Goal: Task Accomplishment & Management: Manage account settings

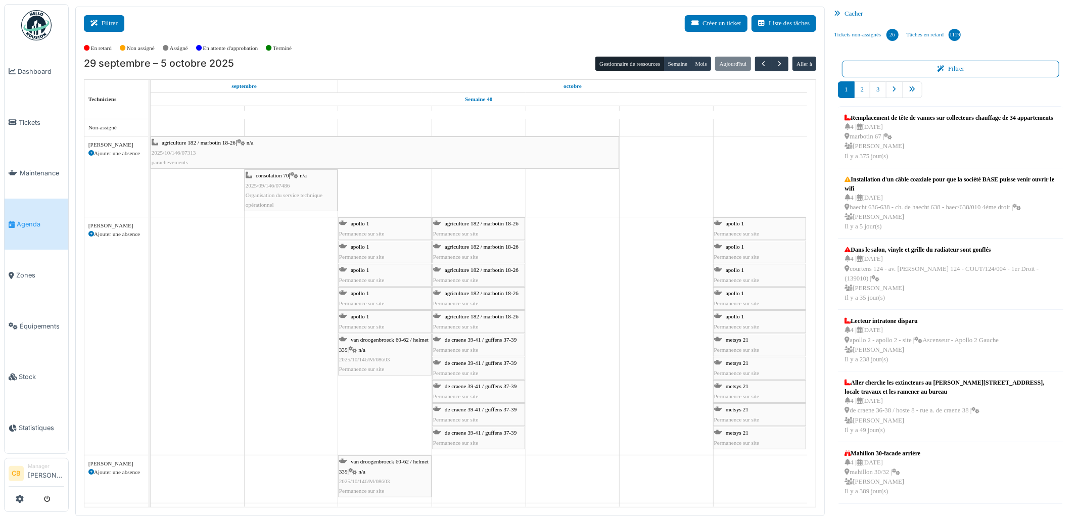
click at [118, 25] on button "Filtrer" at bounding box center [104, 23] width 40 height 17
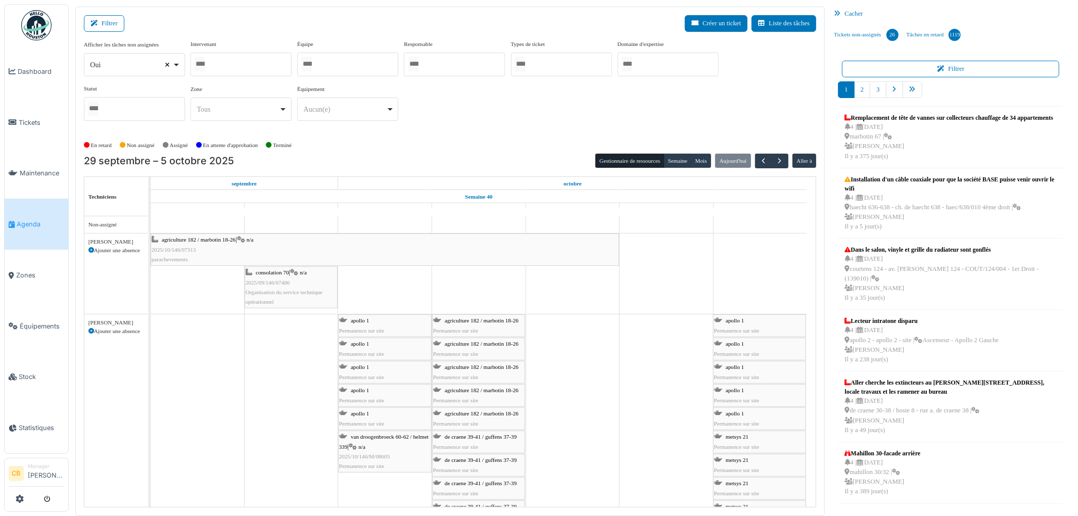
select select
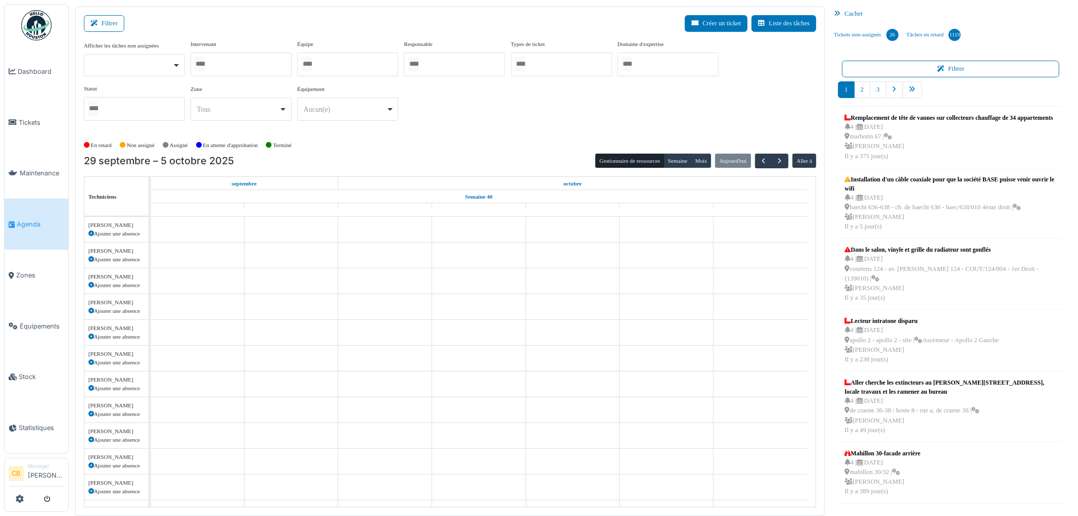
click at [222, 63] on div at bounding box center [240, 65] width 101 height 24
type input "*"
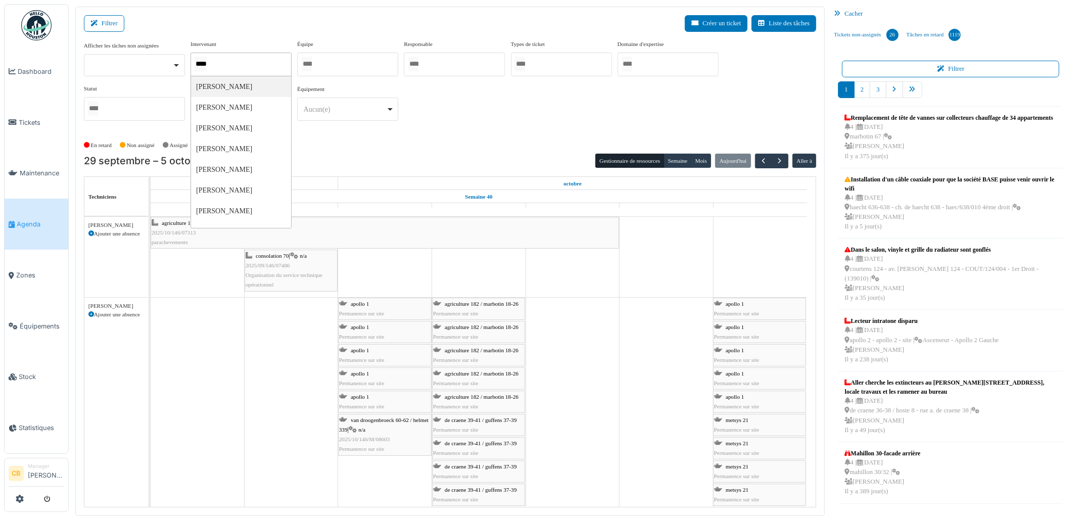
type input "*****"
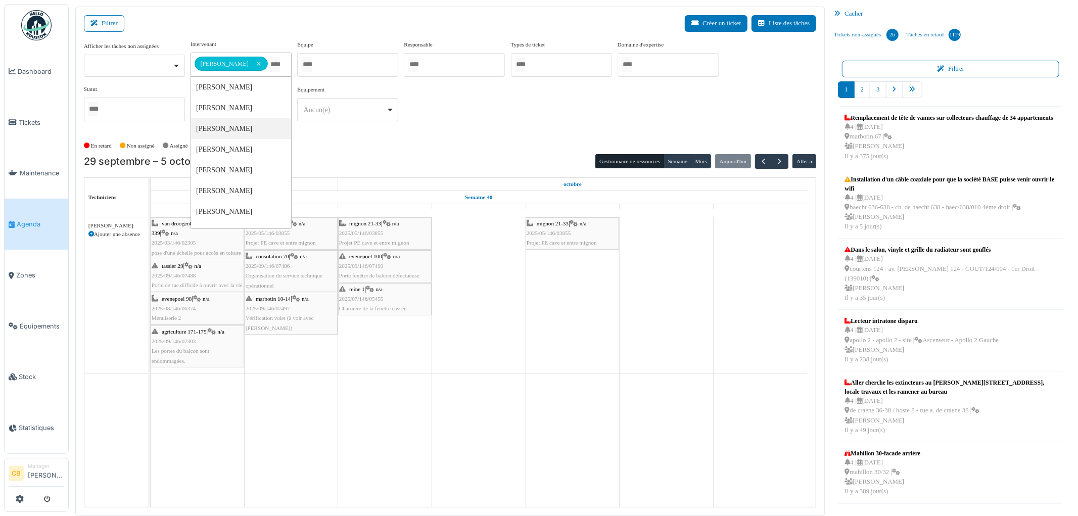
click at [316, 137] on div "**********" at bounding box center [450, 89] width 733 height 98
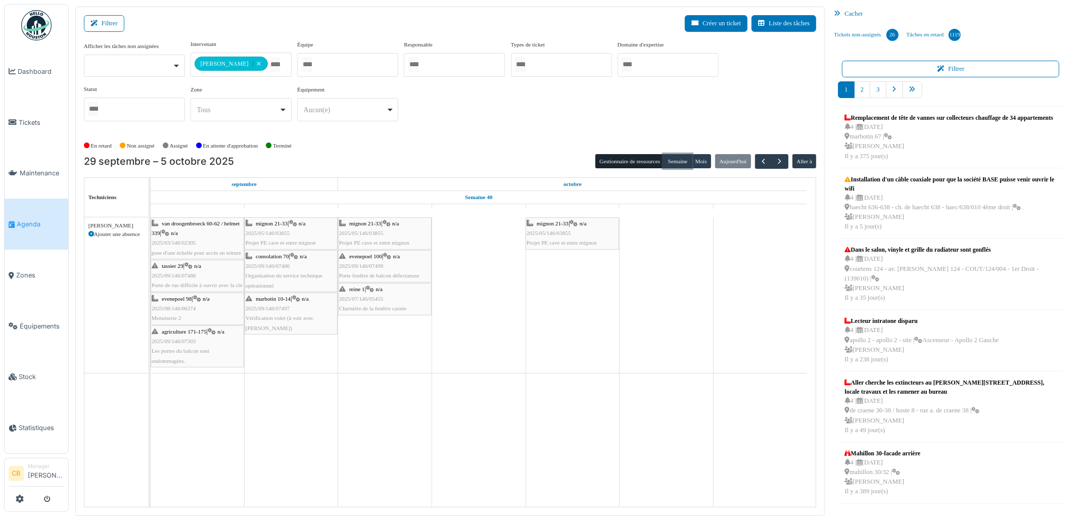
drag, startPoint x: 672, startPoint y: 160, endPoint x: 644, endPoint y: 153, distance: 29.3
click at [674, 162] on button "Semaine" at bounding box center [677, 161] width 28 height 14
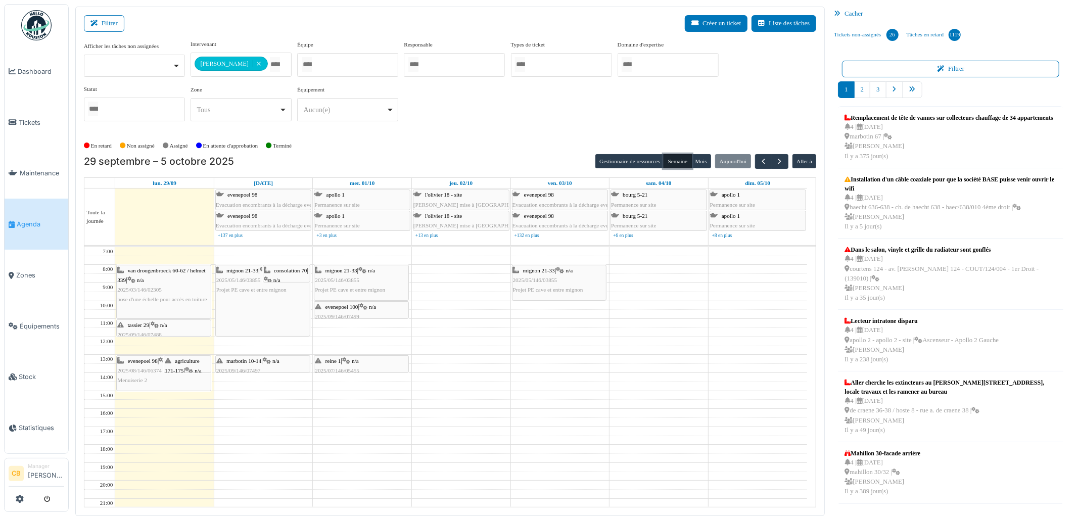
click at [178, 275] on div "van droogenbroeck 60-62 / helmet 339 | n/a 2025/03/146/02305 pose d'une échelle…" at bounding box center [163, 285] width 93 height 39
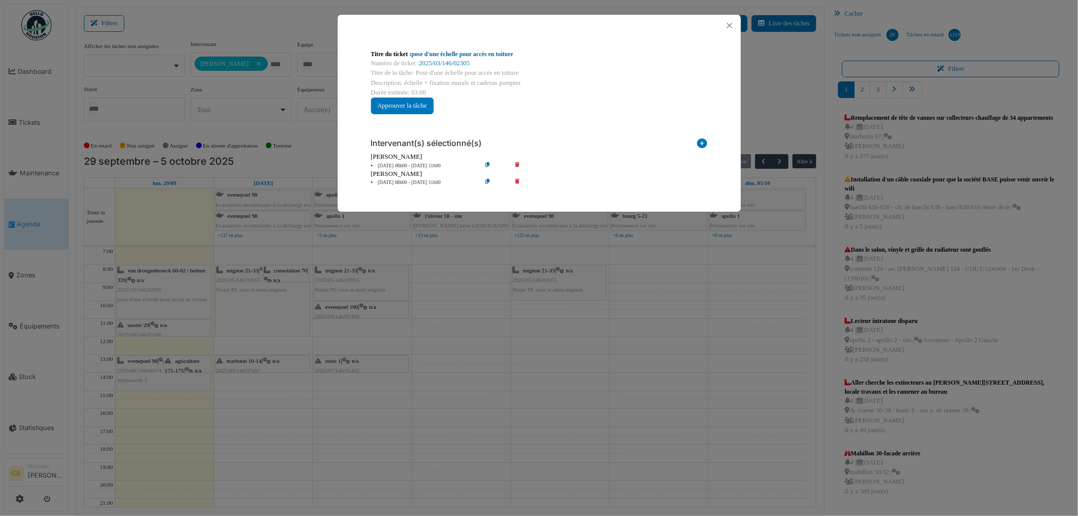
click at [478, 54] on link "pose d'une échelle pour accès en toiture" at bounding box center [462, 54] width 102 height 7
click at [488, 164] on icon at bounding box center [495, 166] width 29 height 8
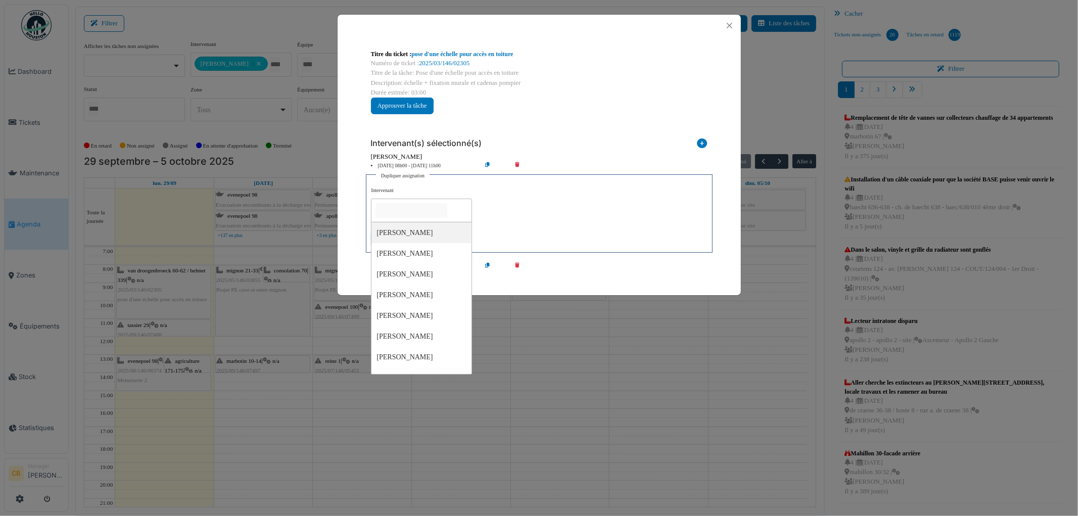
click at [421, 211] on input "null" at bounding box center [411, 210] width 72 height 15
type input "**"
click at [559, 266] on div at bounding box center [625, 267] width 173 height 8
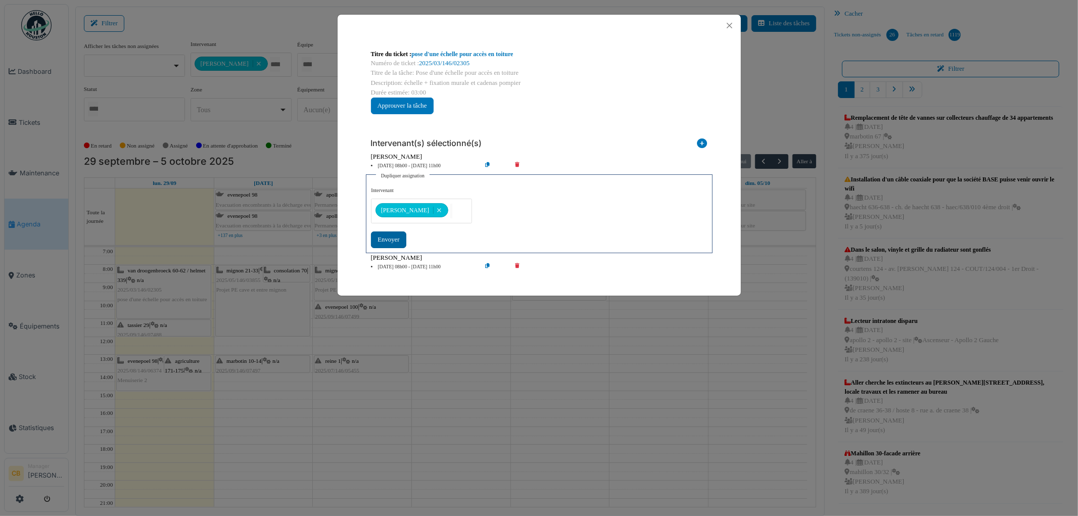
click at [394, 240] on div "Envoyer" at bounding box center [388, 239] width 35 height 17
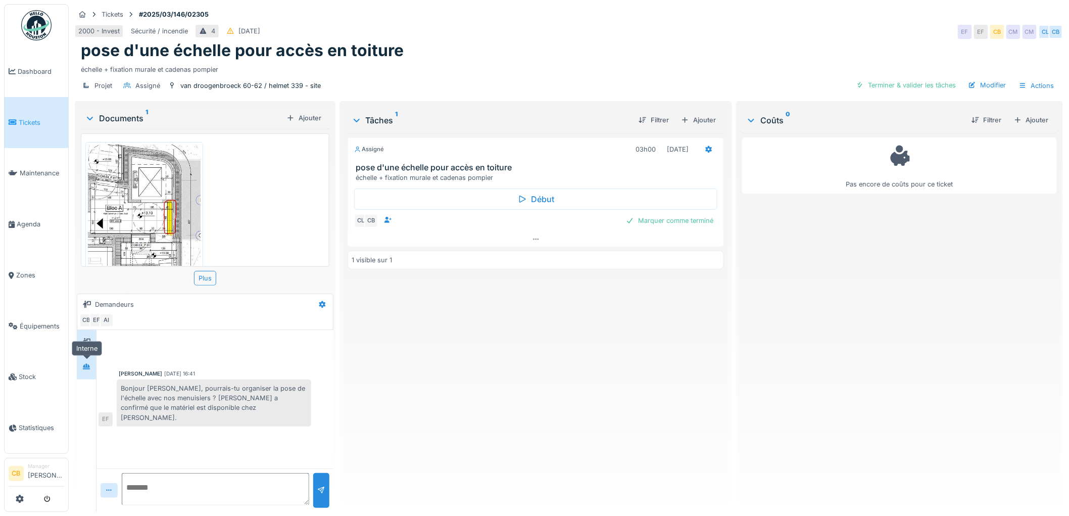
click at [88, 360] on div at bounding box center [86, 367] width 15 height 17
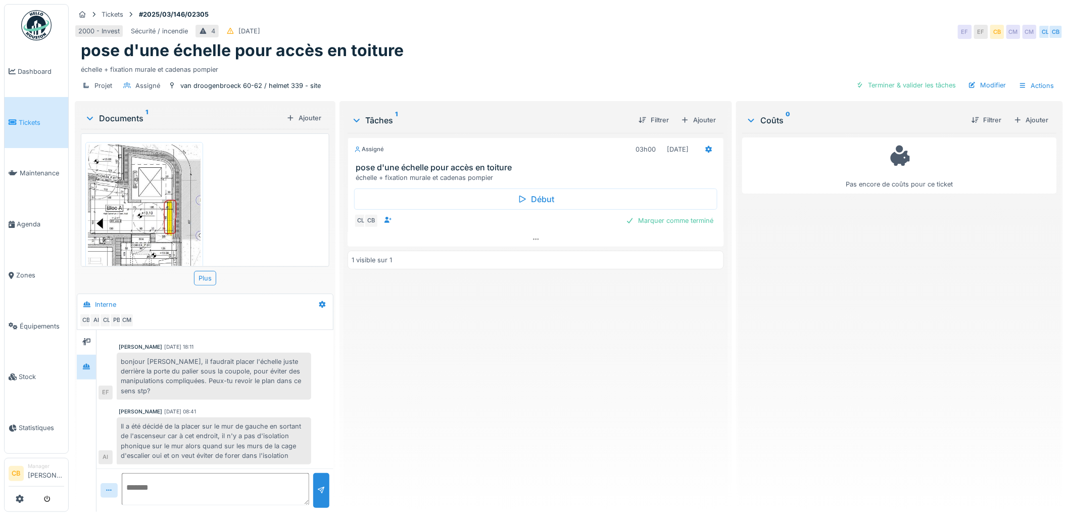
scroll to position [27, 0]
click at [86, 339] on icon at bounding box center [86, 341] width 8 height 7
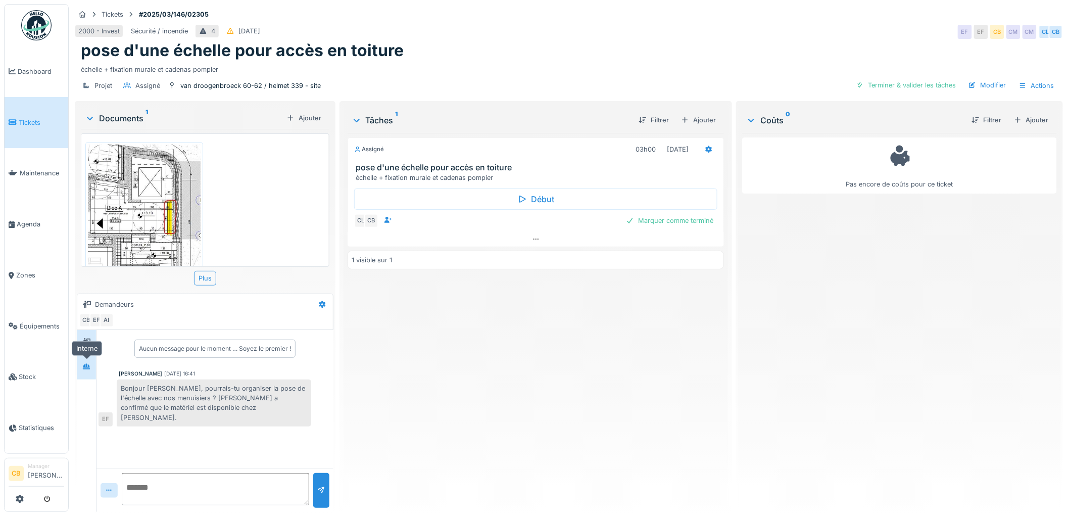
click at [87, 365] on icon at bounding box center [86, 366] width 8 height 7
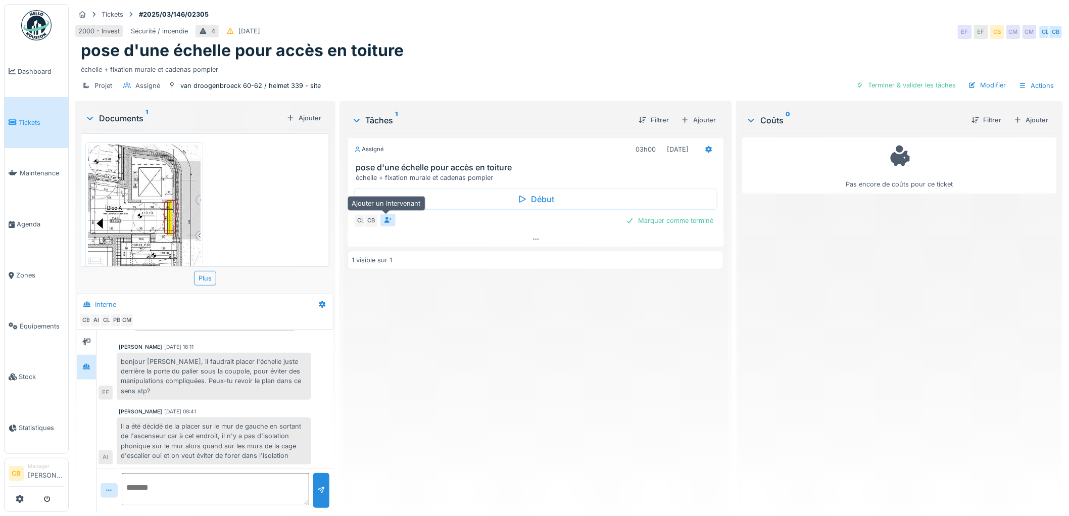
click at [380, 221] on div at bounding box center [387, 220] width 15 height 13
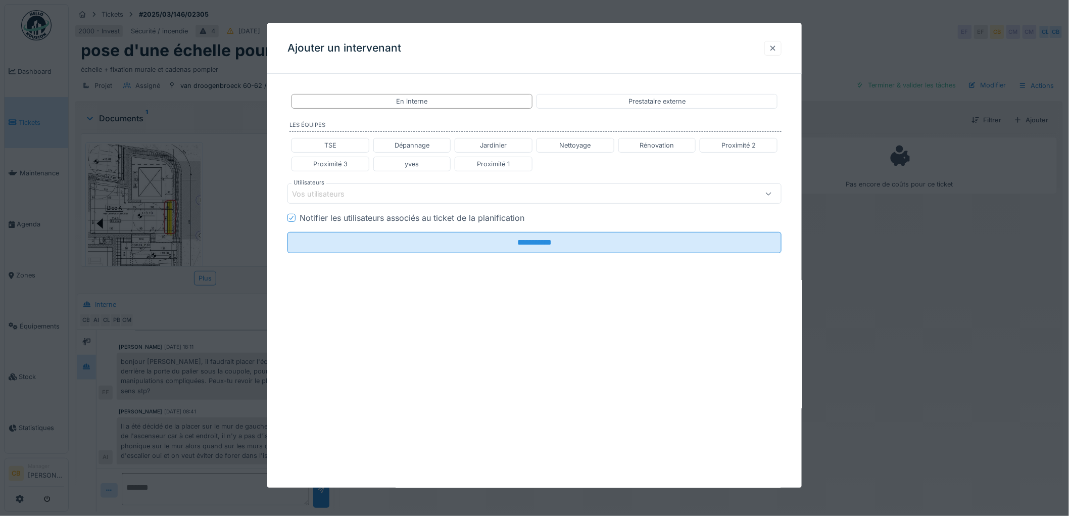
click at [777, 49] on div at bounding box center [773, 48] width 8 height 10
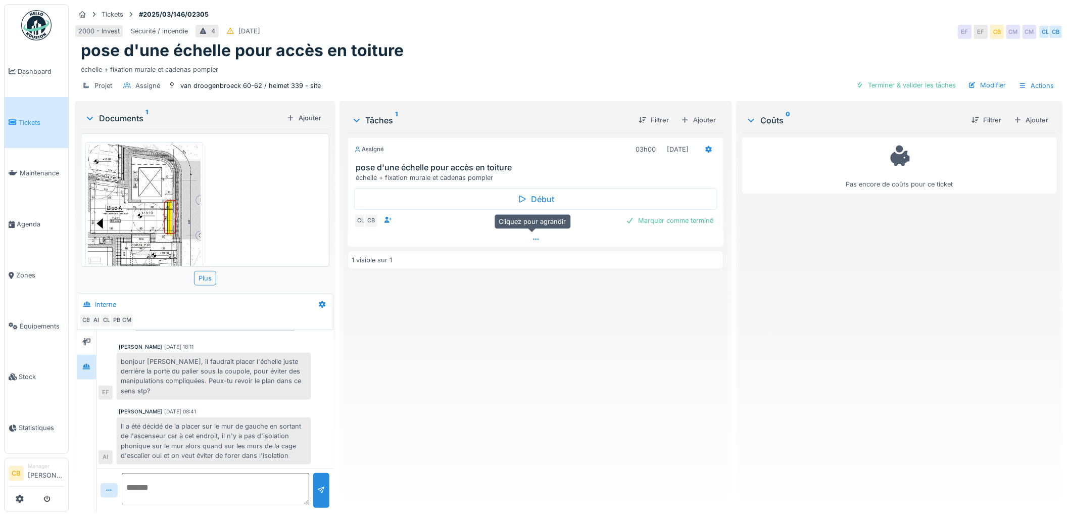
click at [536, 236] on div at bounding box center [536, 239] width 377 height 15
